Goal: Task Accomplishment & Management: Manage account settings

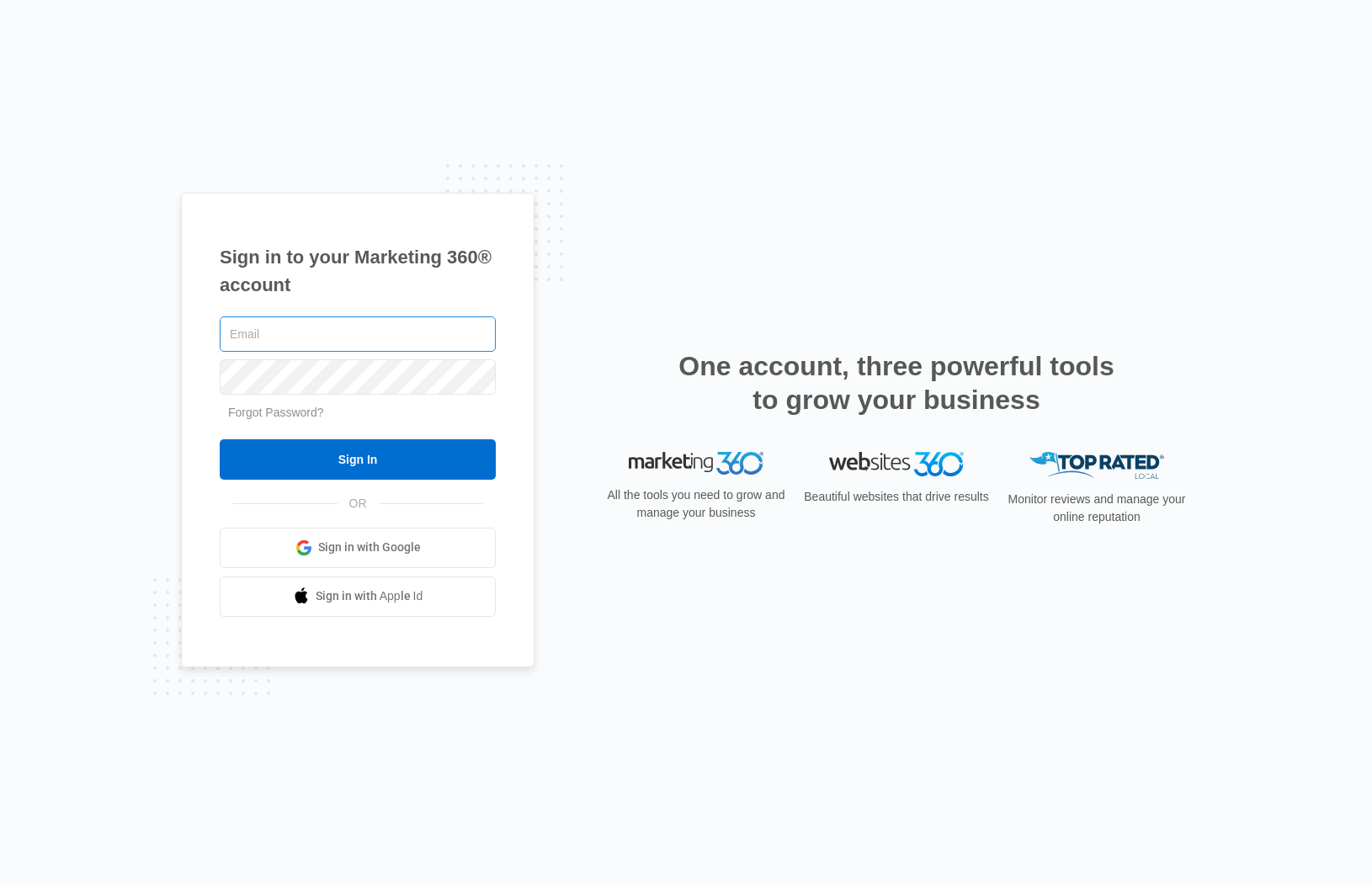
click at [318, 336] on input "text" at bounding box center [357, 334] width 276 height 36
drag, startPoint x: 378, startPoint y: 453, endPoint x: 49, endPoint y: 387, distance: 335.6
click at [0, 400] on html "Sign in to your Marketing 360® account Forgot Password? Sign In OR" at bounding box center [686, 444] width 1372 height 887
drag, startPoint x: 318, startPoint y: 331, endPoint x: 335, endPoint y: 344, distance: 21.4
click at [318, 332] on input "text" at bounding box center [357, 334] width 276 height 36
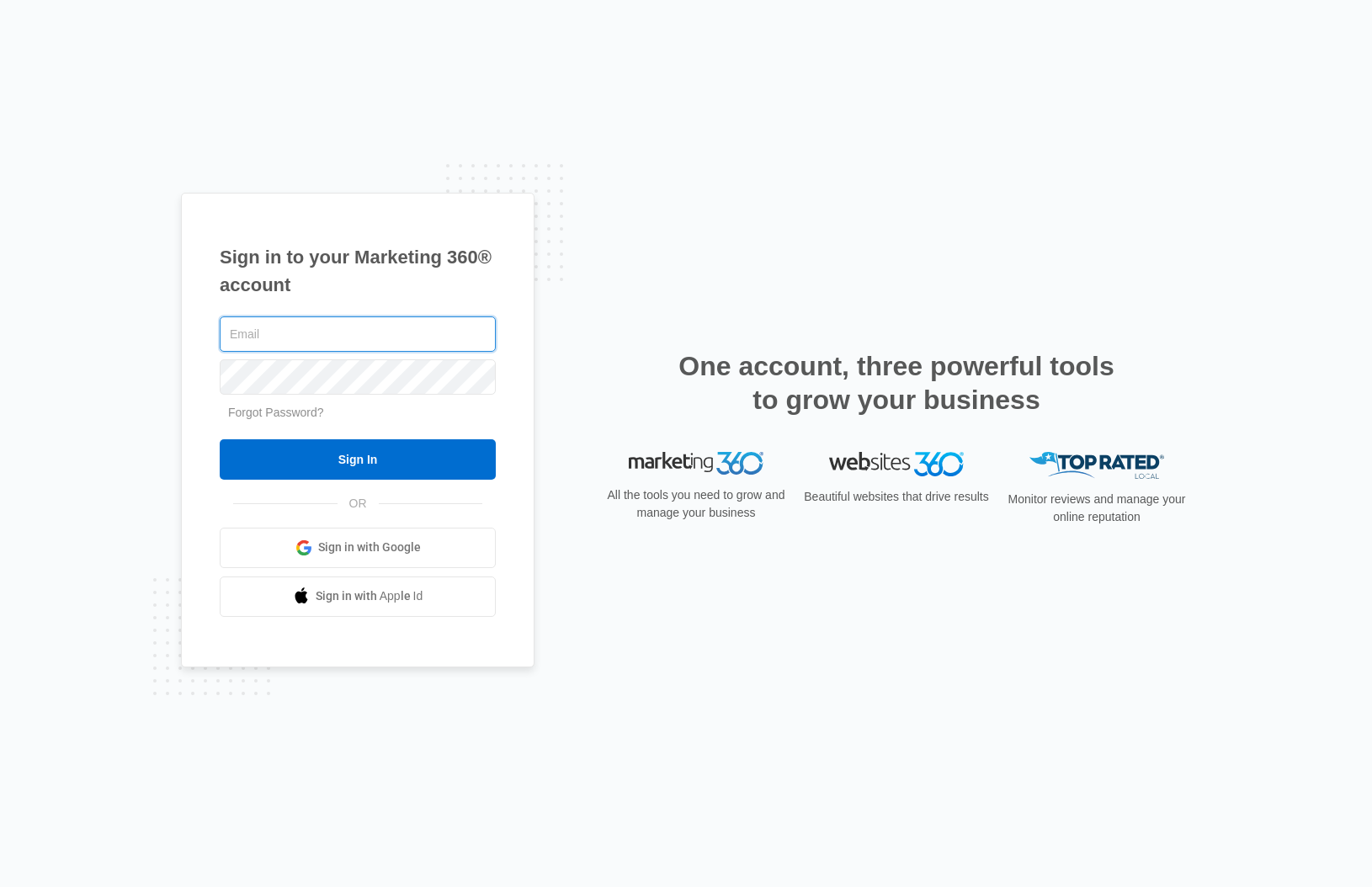
type input "[PERSON_NAME][EMAIL_ADDRESS][PERSON_NAME][DOMAIN_NAME]"
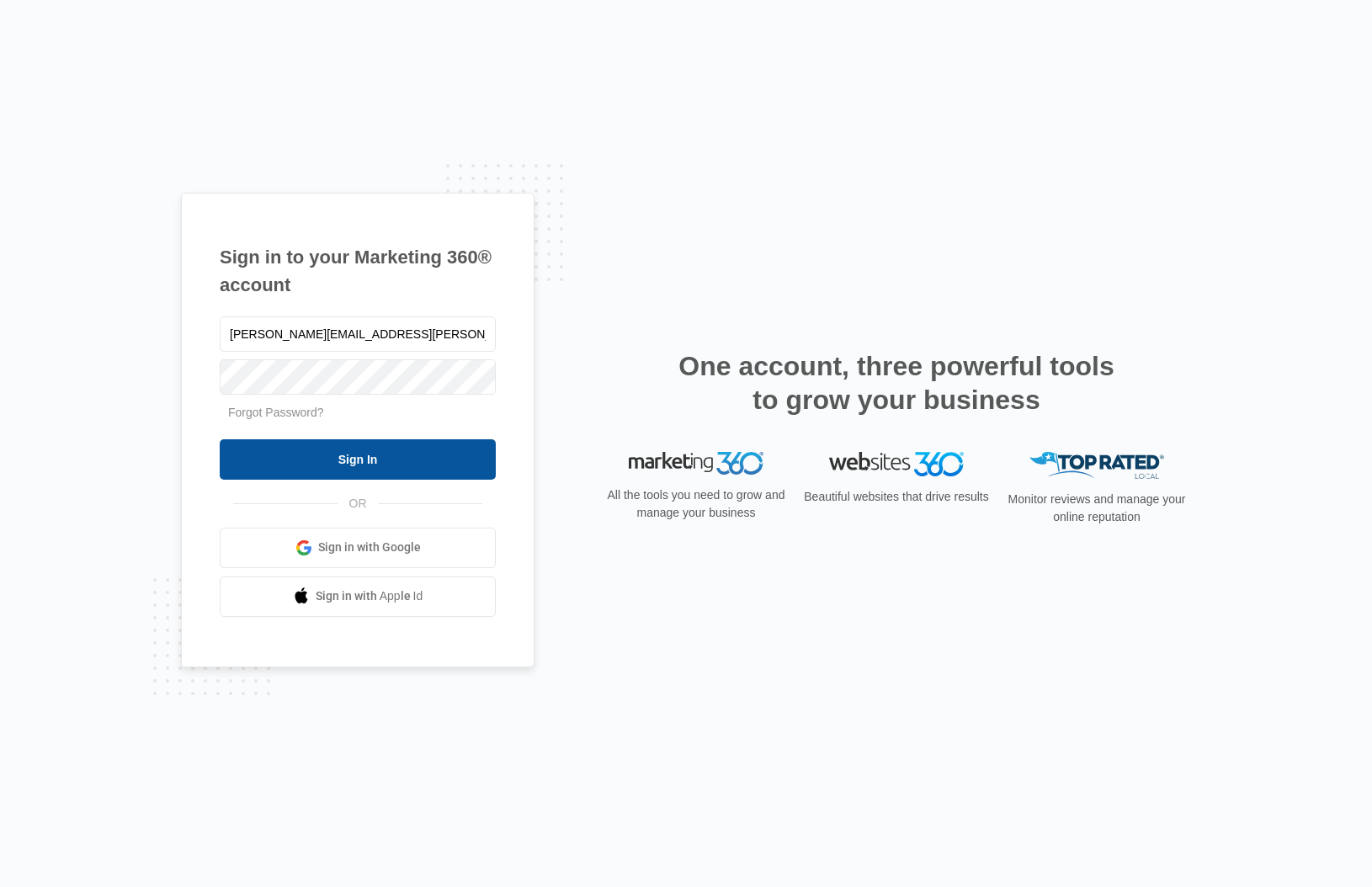
click at [388, 455] on input "Sign In" at bounding box center [357, 459] width 276 height 41
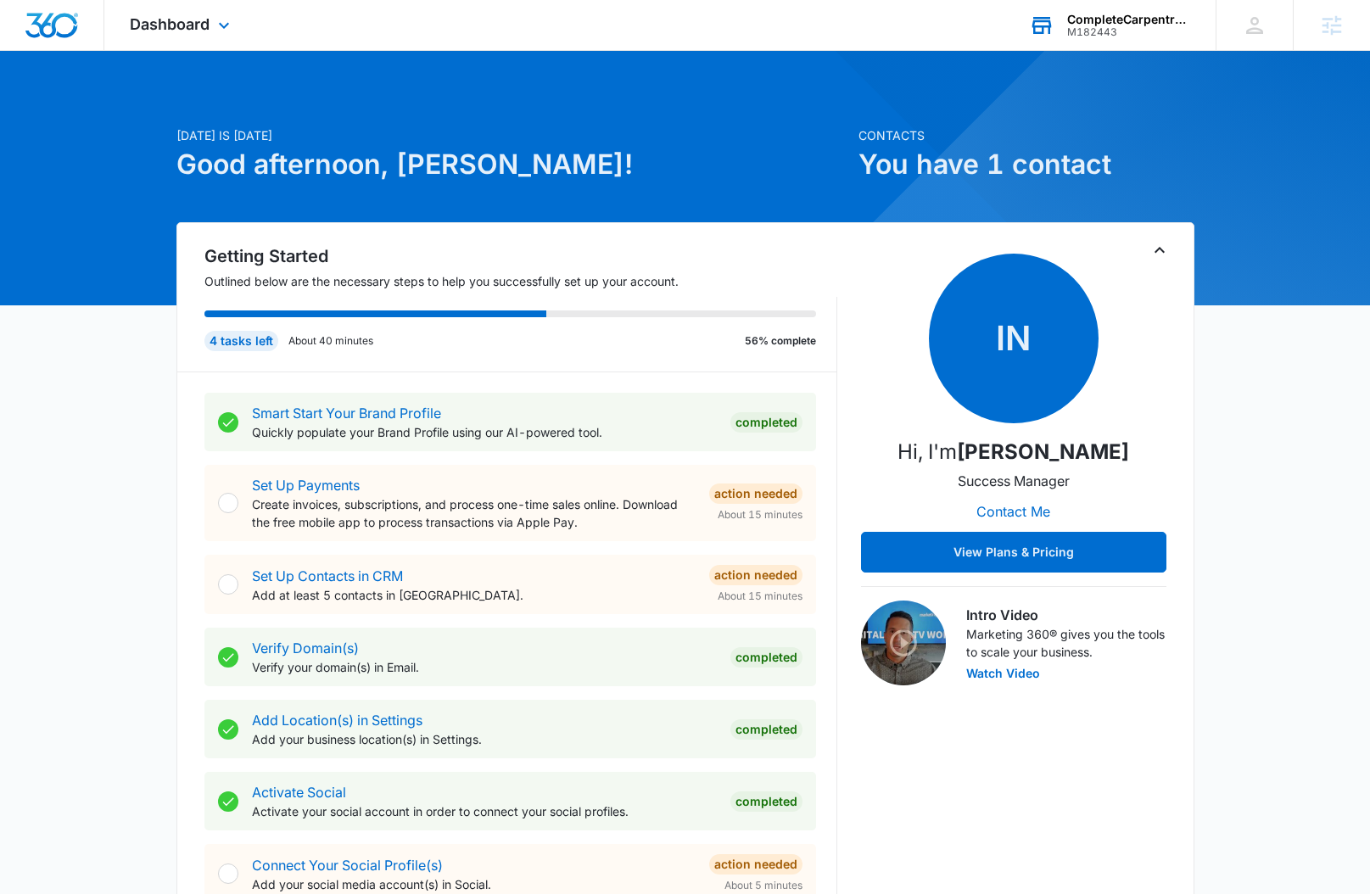
click at [1119, 21] on div "CompleteCarpentryPros llc" at bounding box center [1129, 20] width 124 height 14
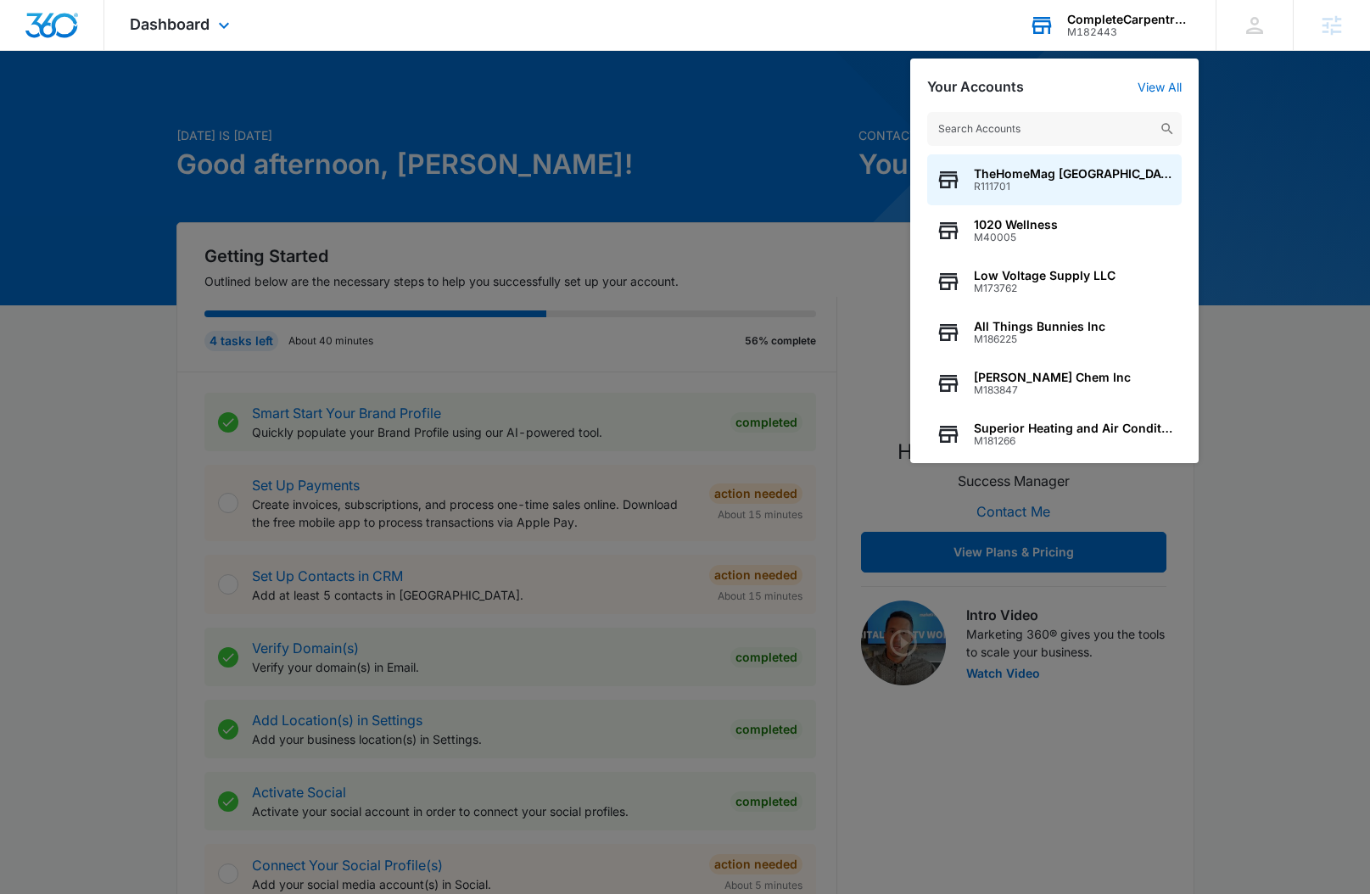
click at [1020, 125] on input "text" at bounding box center [1054, 129] width 254 height 34
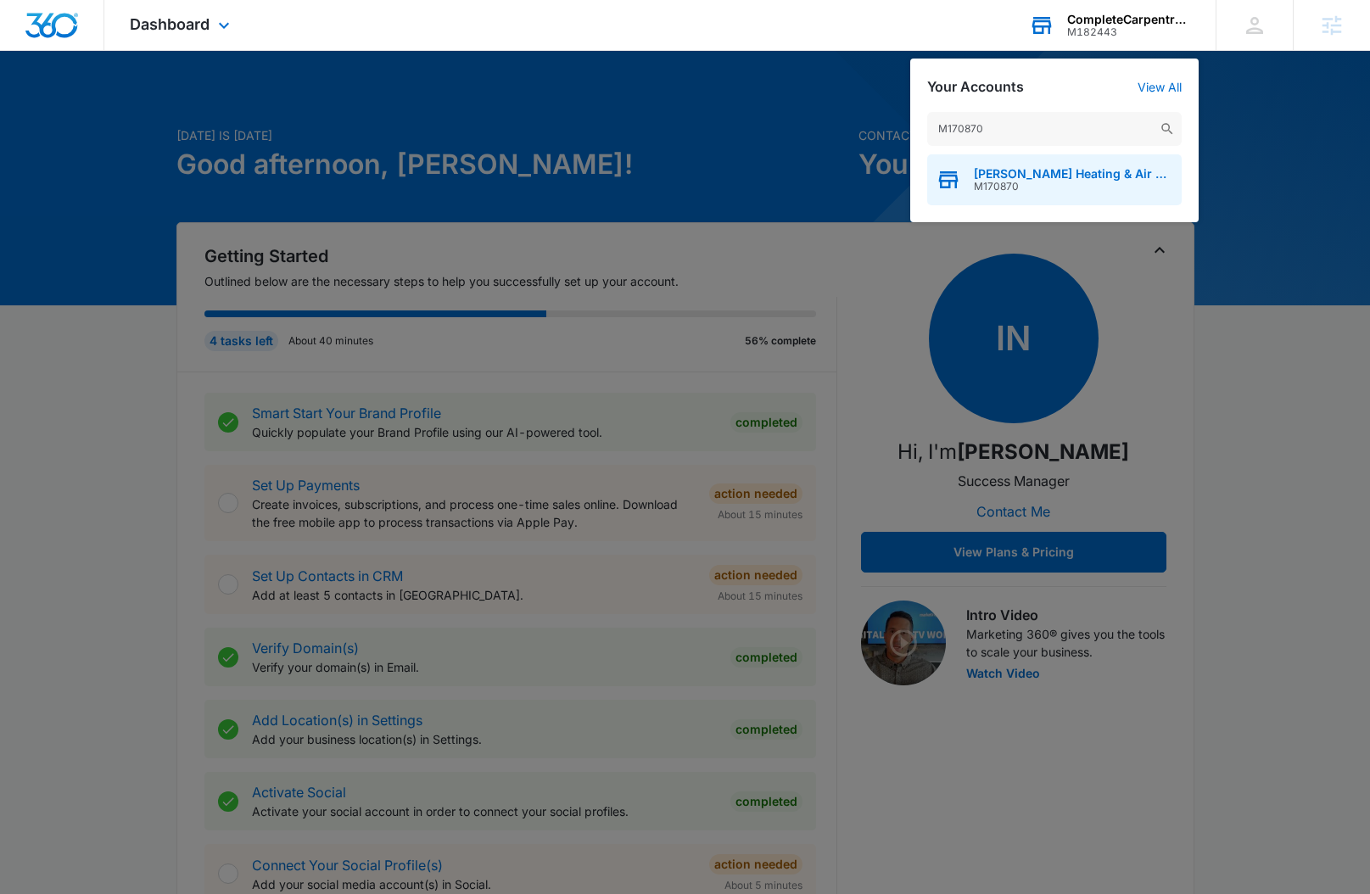
type input "M170870"
click at [1023, 193] on div "[PERSON_NAME] Heating & Air Conditioning M170870" at bounding box center [1054, 179] width 254 height 51
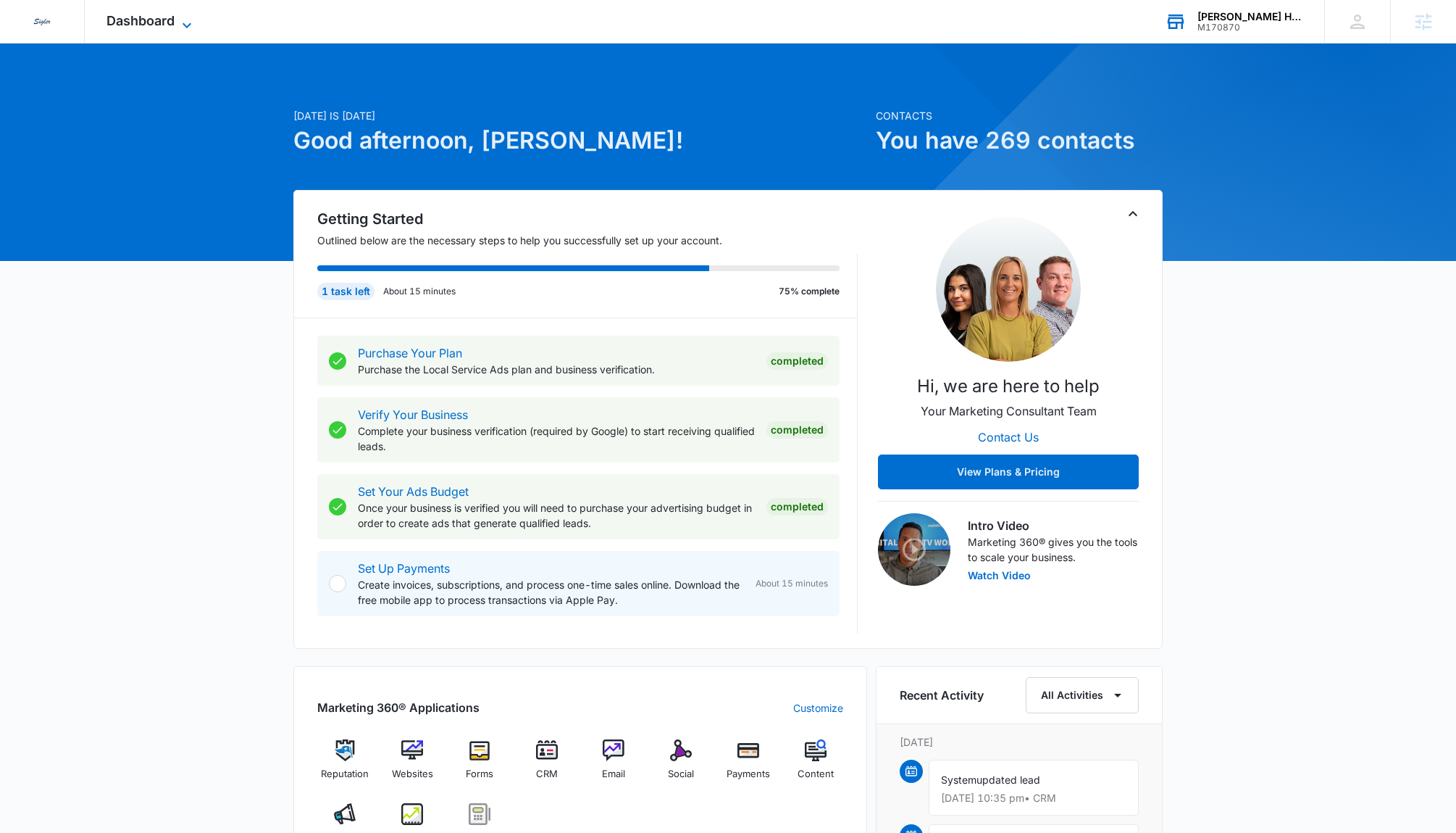
click at [168, 23] on span "Dashboard" at bounding box center [141, 21] width 68 height 15
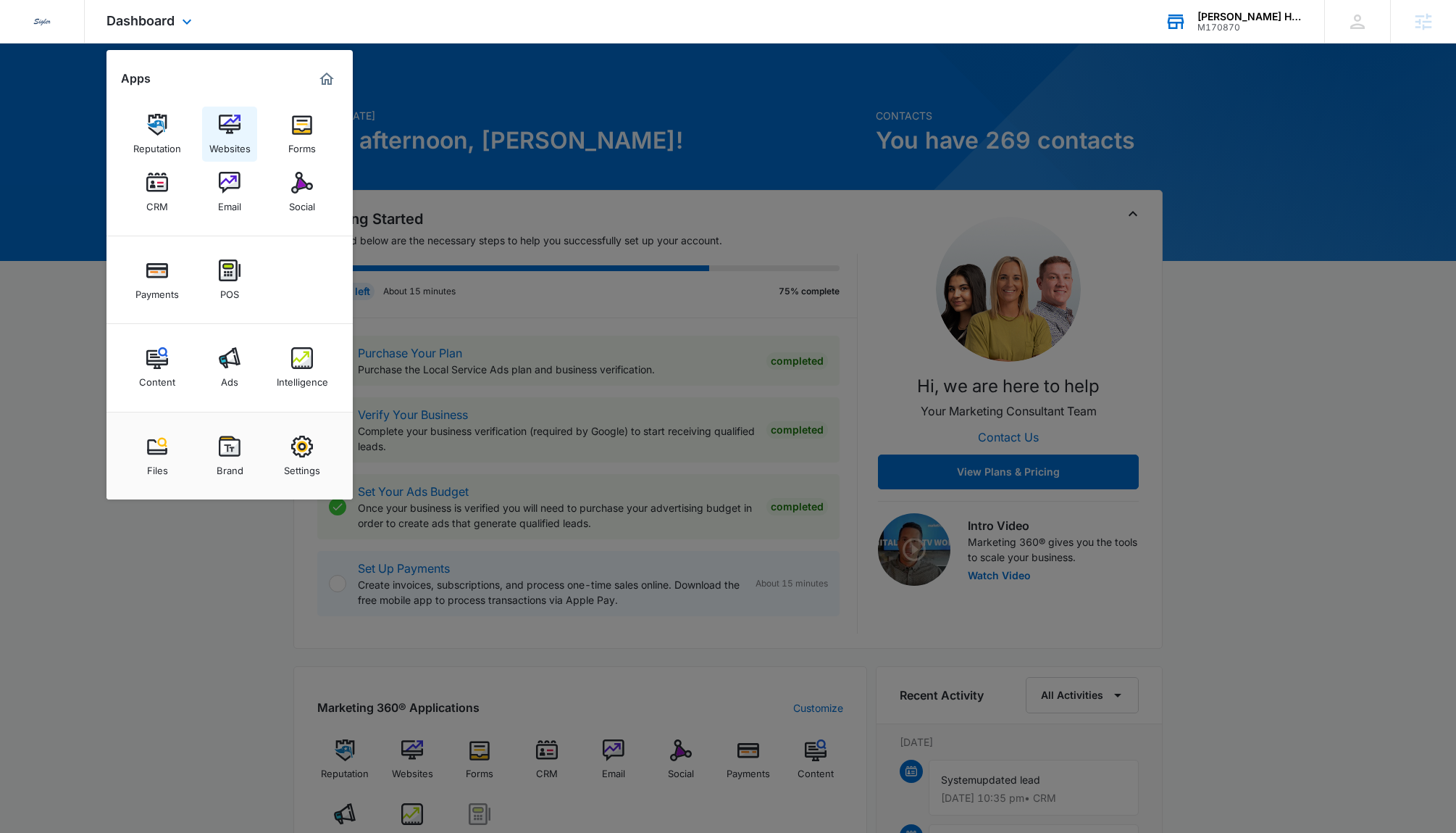
click at [244, 125] on link "Websites" at bounding box center [230, 134] width 55 height 55
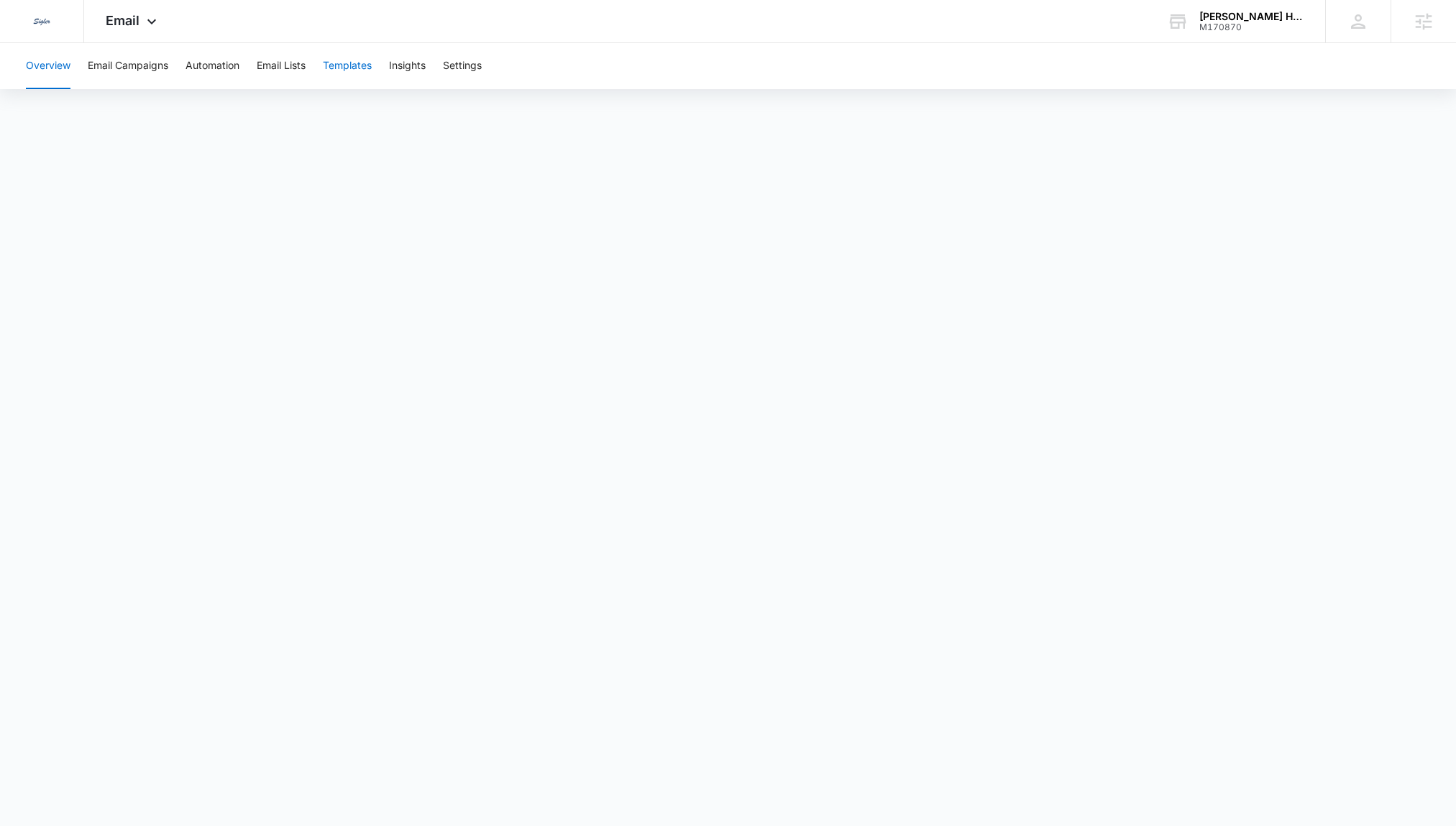
click at [363, 66] on button "Templates" at bounding box center [347, 66] width 49 height 46
click at [220, 64] on button "Automation" at bounding box center [213, 66] width 54 height 46
click at [95, 69] on button "Email Campaigns" at bounding box center [127, 66] width 81 height 46
click at [140, 21] on div "Email Apps Reputation Websites Forms CRM Email Social Payments POS Content Ads …" at bounding box center [132, 21] width 97 height 42
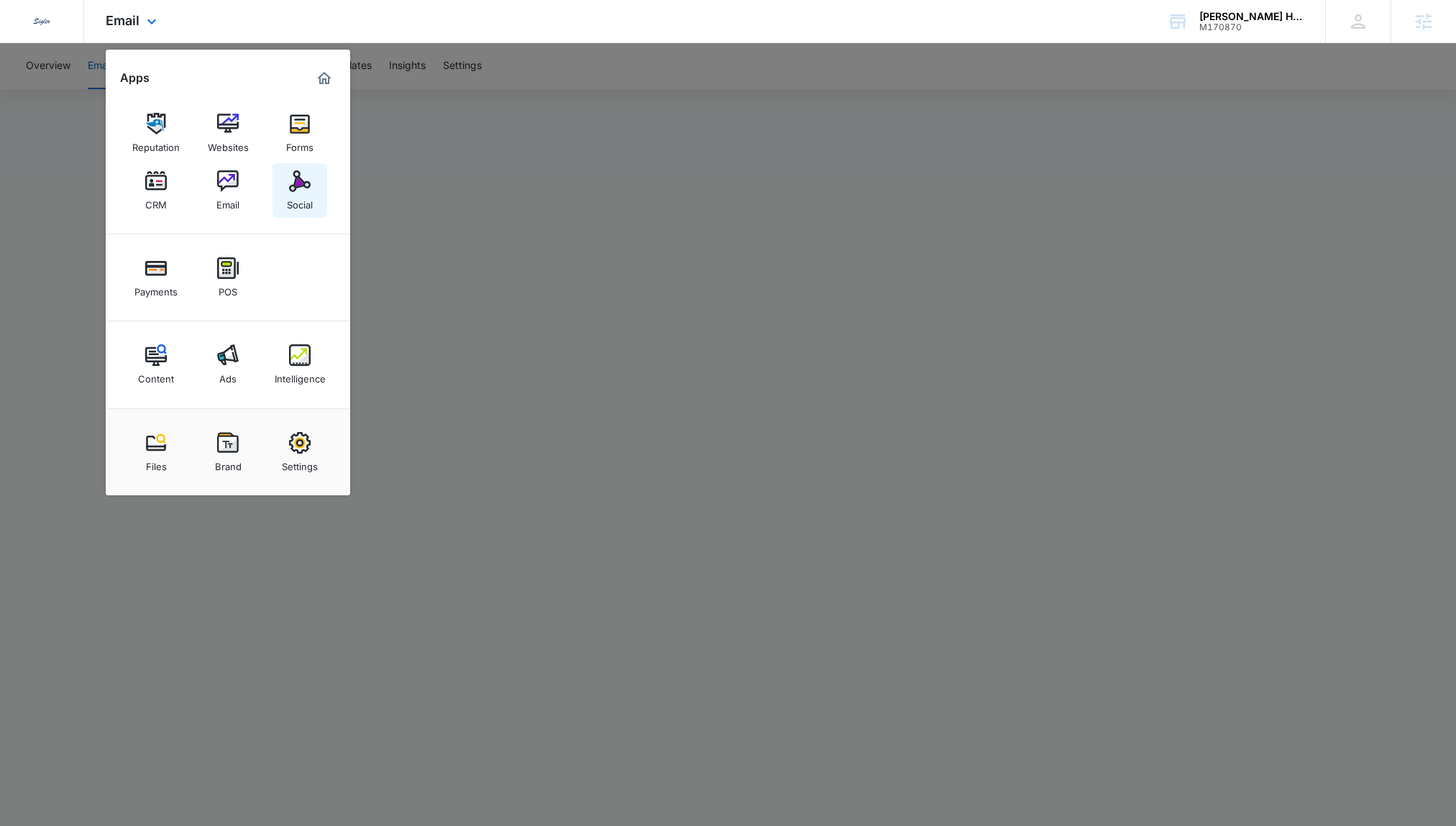
click at [302, 187] on img at bounding box center [299, 180] width 21 height 21
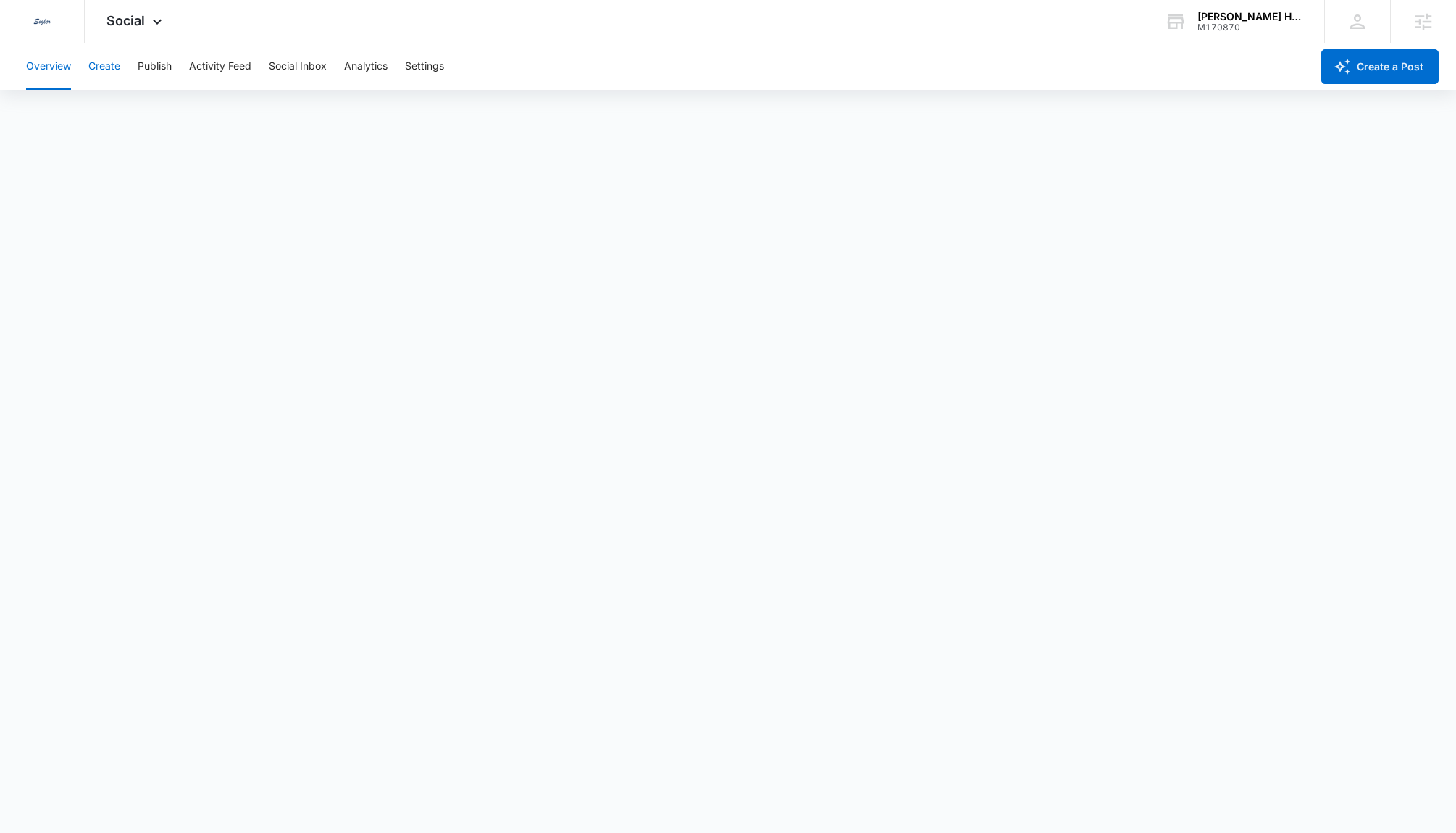
click at [108, 67] on button "Create" at bounding box center [103, 67] width 32 height 46
click at [145, 120] on button "Approvals" at bounding box center [141, 110] width 49 height 40
